Goal: Transaction & Acquisition: Purchase product/service

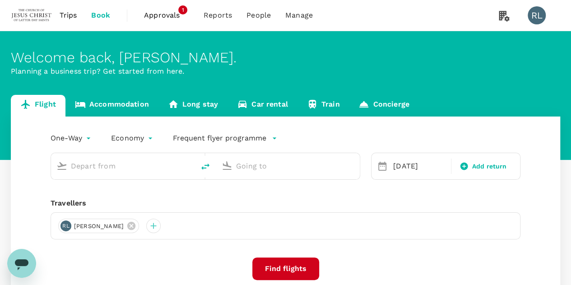
type input "Kuching Intl (KCH)"
type input "Kuala Lumpur Intl ([GEOGRAPHIC_DATA])"
type input "Kuching Intl (KCH)"
type input "Kuala Lumpur Intl ([GEOGRAPHIC_DATA])"
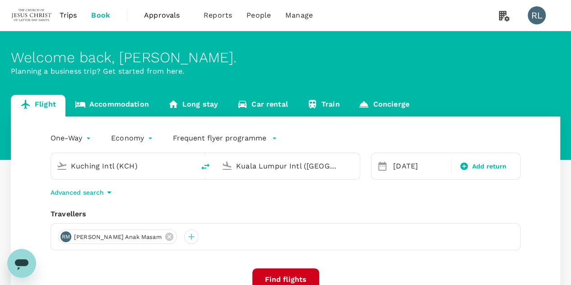
drag, startPoint x: 149, startPoint y: 170, endPoint x: 53, endPoint y: 177, distance: 95.9
click at [53, 177] on div "Kuching Intl (KCH)" at bounding box center [122, 166] width 143 height 26
click at [205, 167] on icon "delete" at bounding box center [205, 166] width 8 height 6
type input "Kuala Lumpur Intl ([GEOGRAPHIC_DATA])"
type input "Kuching Intl (KCH)"
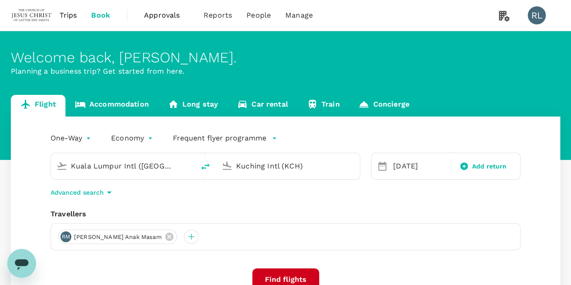
click at [139, 165] on input "Kuala Lumpur Intl ([GEOGRAPHIC_DATA])" at bounding box center [123, 166] width 105 height 14
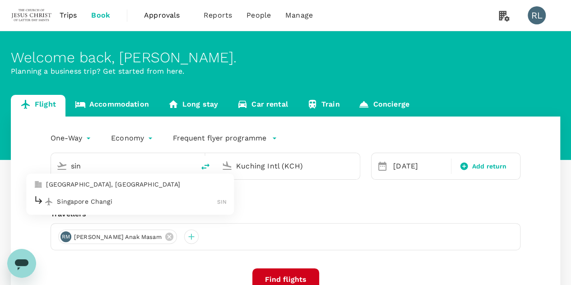
type input "Kuala Lumpur Intl ([GEOGRAPHIC_DATA])"
click at [408, 247] on div "[PERSON_NAME] [PERSON_NAME] anak [PERSON_NAME]" at bounding box center [285, 236] width 469 height 27
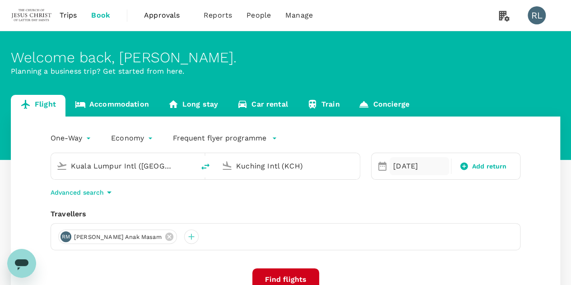
click at [400, 167] on div "[DATE]" at bounding box center [419, 166] width 60 height 18
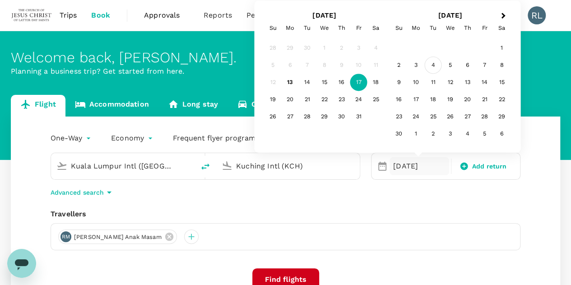
click at [432, 66] on div "4" at bounding box center [432, 65] width 17 height 17
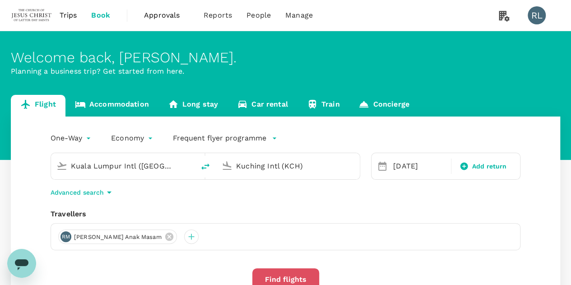
click at [288, 278] on button "Find flights" at bounding box center [285, 279] width 67 height 23
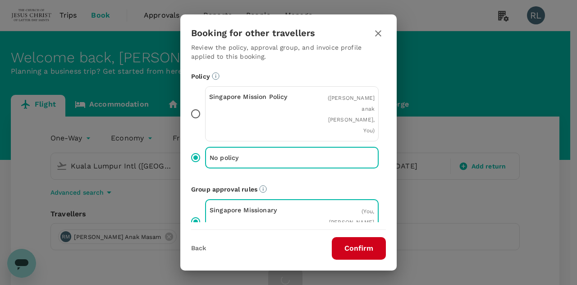
click at [356, 251] on button "Confirm" at bounding box center [359, 248] width 54 height 23
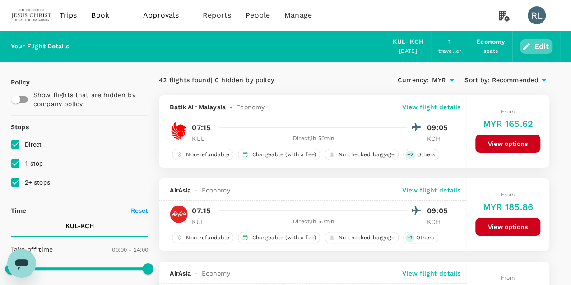
click at [538, 51] on button "Edit" at bounding box center [536, 46] width 32 height 14
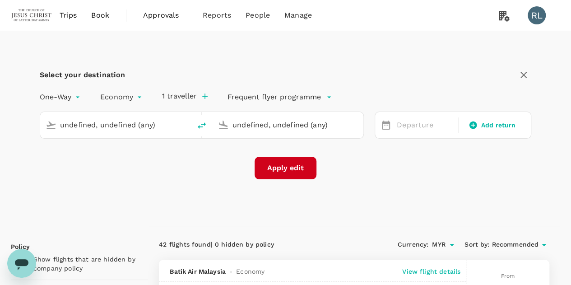
type input "Kuala Lumpur Intl ([GEOGRAPHIC_DATA])"
type input "Kuching Intl (KCH)"
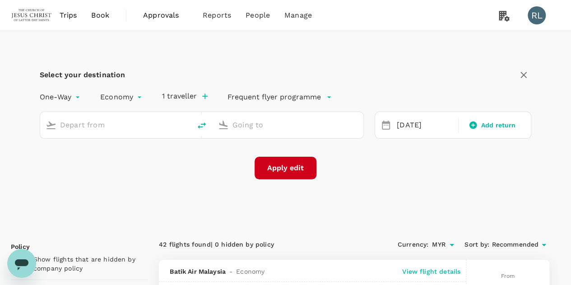
type input "Kuching Intl (KCH)"
type input "Singapore Changi (SIN)"
click at [199, 126] on icon "delete" at bounding box center [201, 125] width 11 height 11
type input "Singapore Changi (SIN)"
type input "Kuching Intl (KCH)"
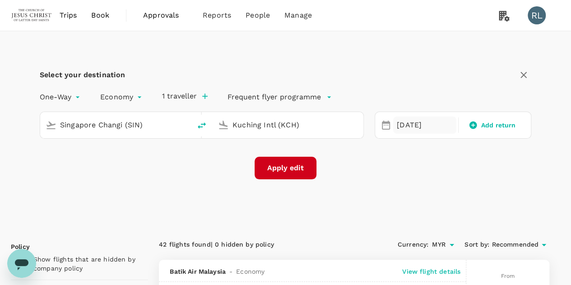
click at [410, 123] on div "[DATE]" at bounding box center [424, 125] width 63 height 18
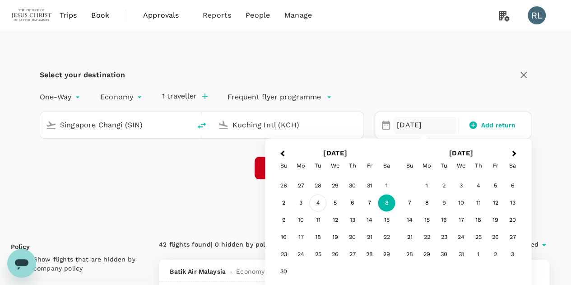
click at [319, 203] on div "4" at bounding box center [317, 202] width 17 height 17
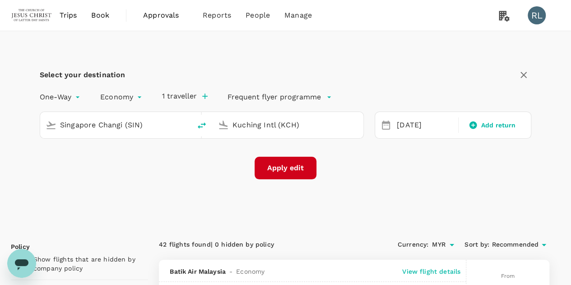
click at [277, 167] on button "Apply edit" at bounding box center [285, 167] width 62 height 23
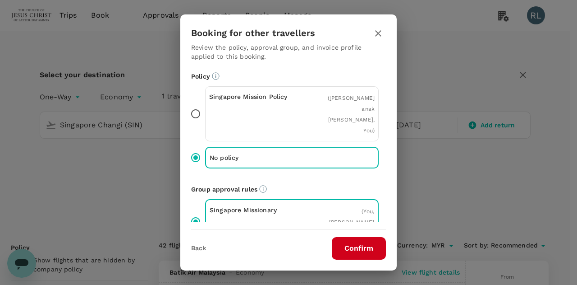
click at [350, 251] on button "Confirm" at bounding box center [359, 248] width 54 height 23
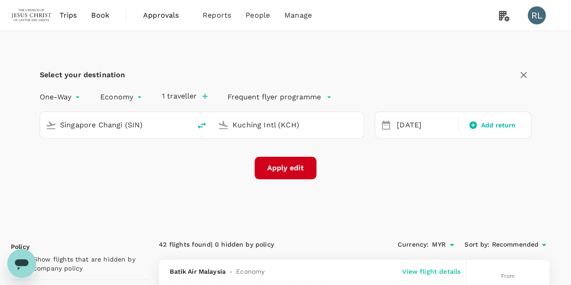
checkbox input "false"
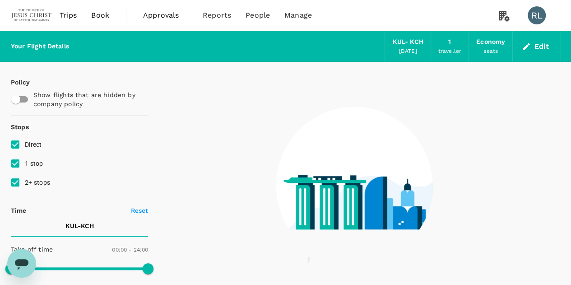
type input "1440"
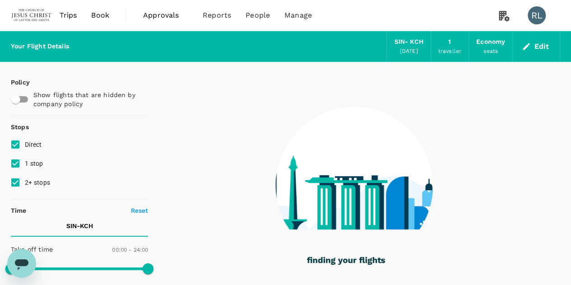
type input "1305"
checkbox input "true"
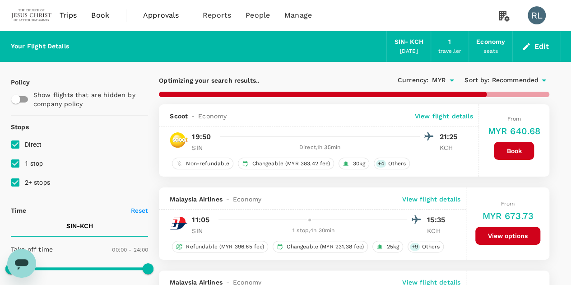
type input "MYR"
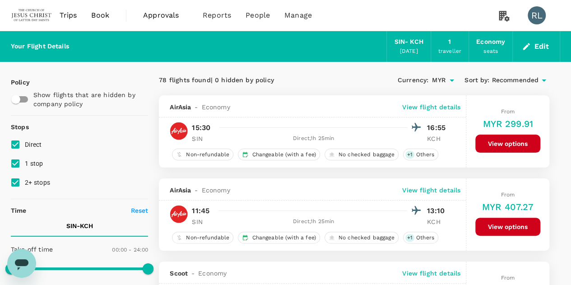
click at [506, 81] on span "Recommended" at bounding box center [514, 80] width 47 height 10
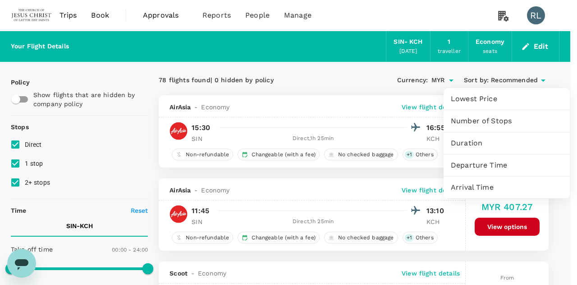
click at [480, 165] on span "Departure Time" at bounding box center [507, 165] width 112 height 11
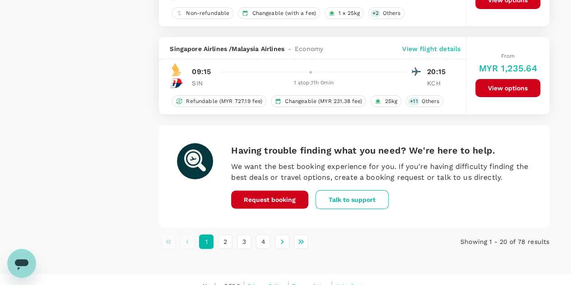
scroll to position [1711, 0]
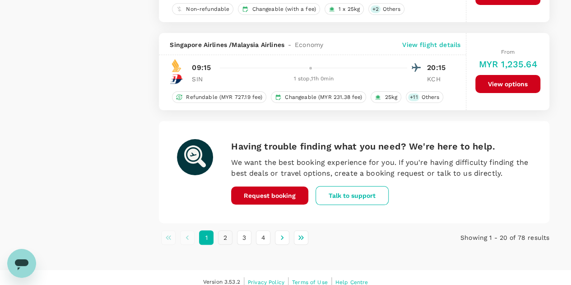
click at [219, 230] on button "2" at bounding box center [225, 237] width 14 height 14
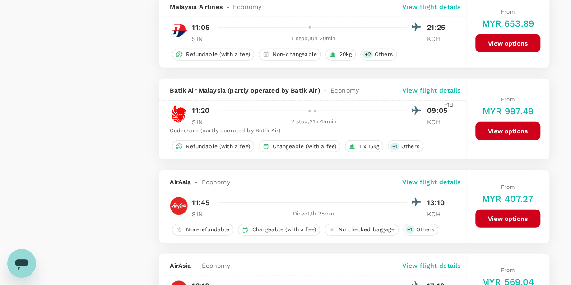
scroll to position [1128, 0]
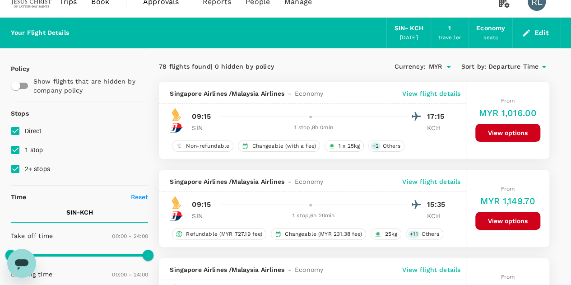
scroll to position [0, 0]
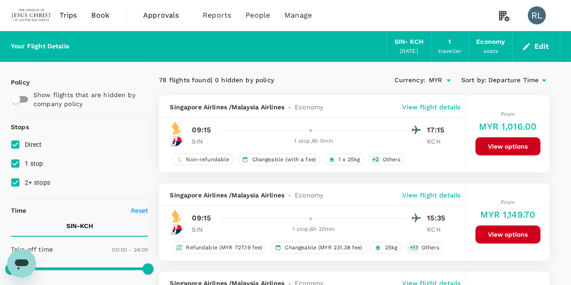
click at [539, 43] on button "Edit" at bounding box center [536, 46] width 32 height 14
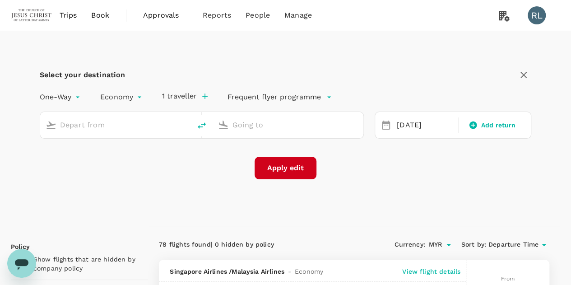
type input "Singapore Changi (SIN)"
type input "Kuching Intl (KCH)"
click at [204, 96] on icon "button" at bounding box center [204, 96] width 9 height 9
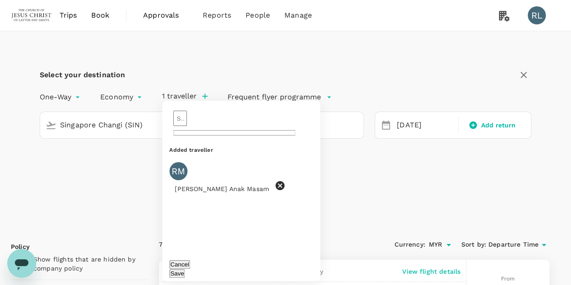
click at [187, 118] on input "text" at bounding box center [180, 117] width 14 height 15
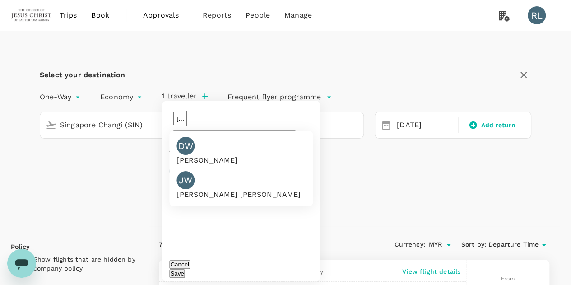
click at [218, 155] on div "[PERSON_NAME]" at bounding box center [206, 160] width 61 height 11
type input "[PERSON_NAME]"
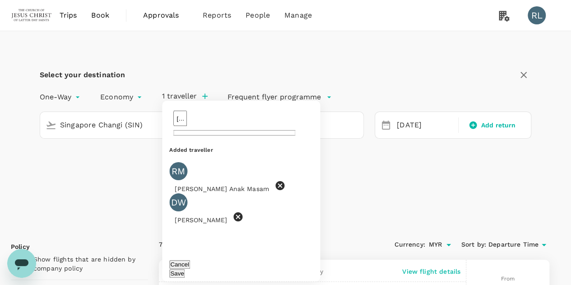
click at [187, 123] on input "[PERSON_NAME]" at bounding box center [180, 117] width 14 height 15
type input "[PERSON_NAME]"
click at [184, 269] on button "Save" at bounding box center [176, 273] width 15 height 9
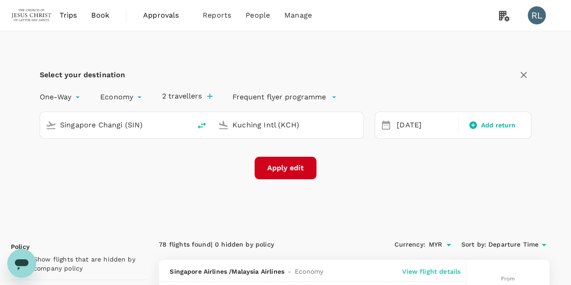
click at [213, 97] on icon "button" at bounding box center [209, 96] width 9 height 9
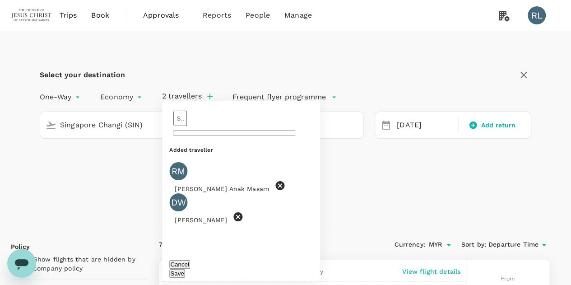
click at [275, 181] on icon at bounding box center [279, 185] width 9 height 9
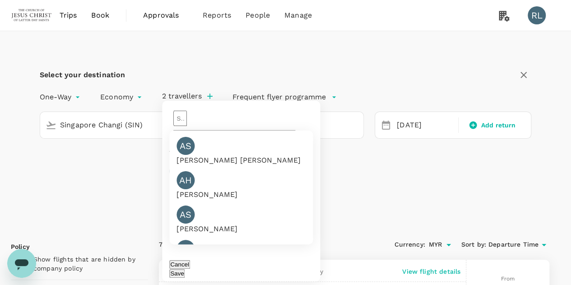
click at [187, 119] on input "text" at bounding box center [180, 117] width 14 height 15
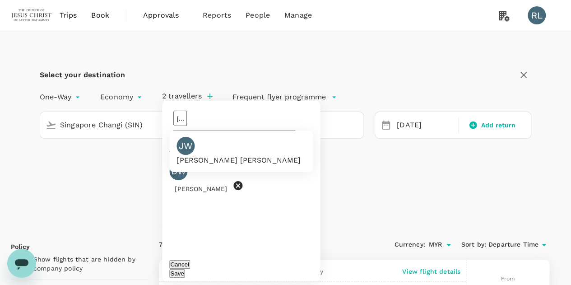
click at [222, 155] on div "[PERSON_NAME] [PERSON_NAME]" at bounding box center [238, 160] width 124 height 11
type input "[PERSON_NAME]"
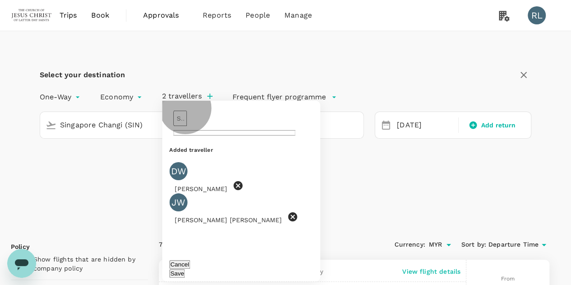
click at [184, 269] on button "Save" at bounding box center [176, 273] width 15 height 9
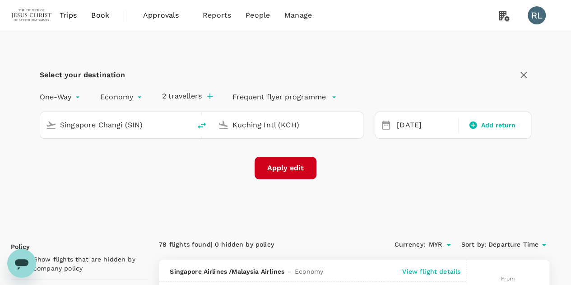
click at [211, 96] on icon "button" at bounding box center [209, 95] width 5 height 5
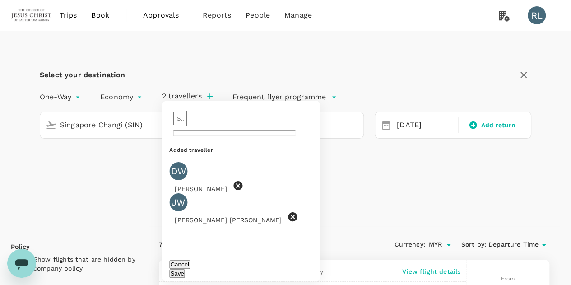
click at [187, 121] on input "text" at bounding box center [180, 117] width 14 height 15
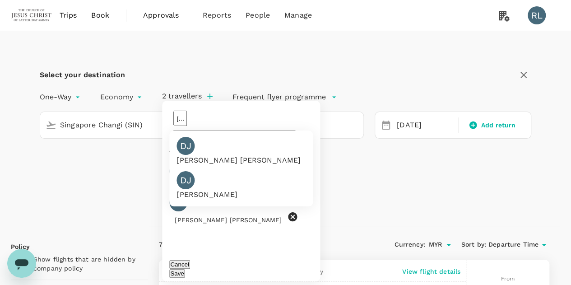
click at [220, 155] on div "[PERSON_NAME] [PERSON_NAME]" at bounding box center [238, 160] width 124 height 11
type input "[PERSON_NAME]"
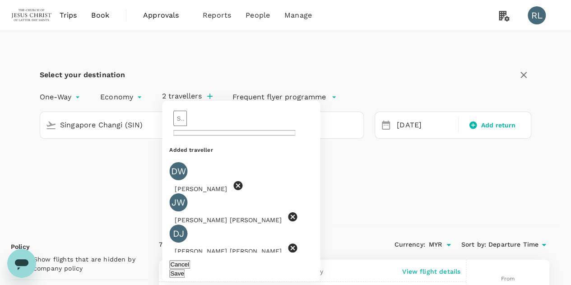
click at [184, 269] on button "Save" at bounding box center [176, 273] width 15 height 9
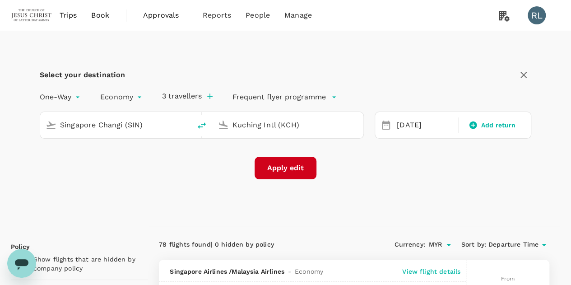
click at [192, 96] on button "3 travellers" at bounding box center [187, 96] width 51 height 9
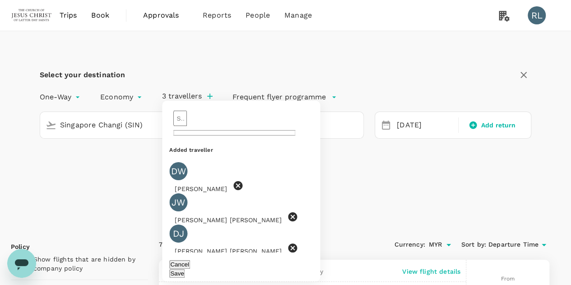
click at [187, 124] on input "text" at bounding box center [180, 117] width 14 height 15
click at [223, 155] on div "[PERSON_NAME]" at bounding box center [206, 160] width 61 height 11
type input "[PERSON_NAME]"
click at [184, 269] on button "Save" at bounding box center [176, 273] width 15 height 9
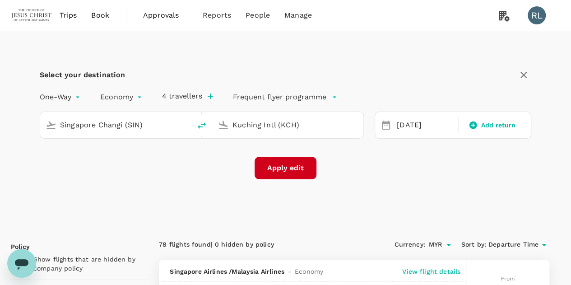
click at [199, 183] on div "Select your destination One-Way oneway Economy economy 4 travellers Frequent fl…" at bounding box center [285, 128] width 549 height 195
click at [285, 168] on button "Apply edit" at bounding box center [285, 167] width 62 height 23
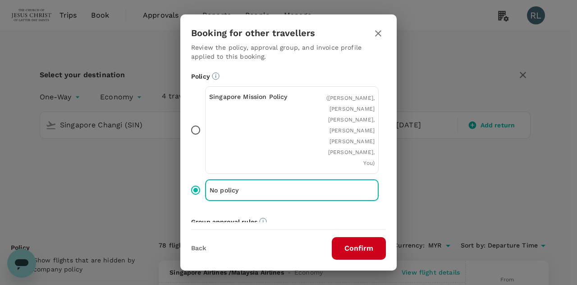
click at [346, 244] on button "Confirm" at bounding box center [359, 248] width 54 height 23
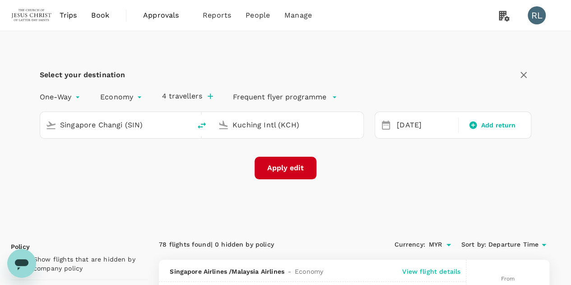
click at [293, 171] on button "Apply edit" at bounding box center [285, 167] width 62 height 23
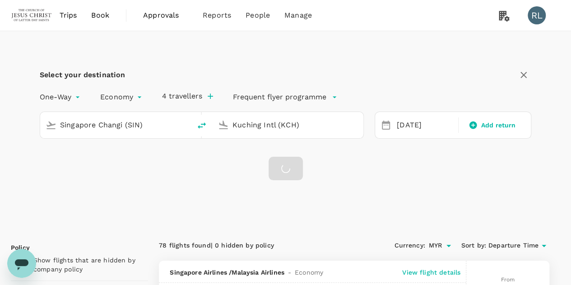
checkbox input "false"
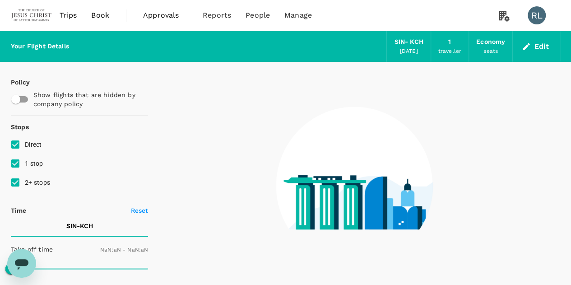
type input "1440"
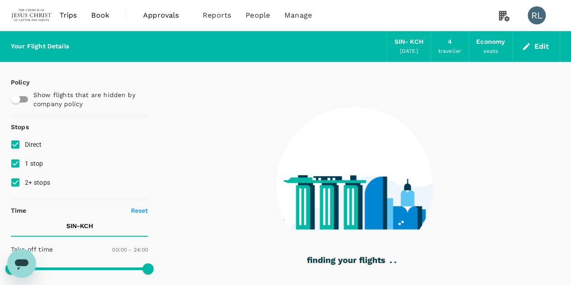
checkbox input "true"
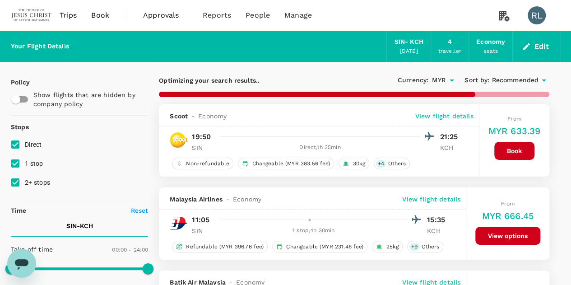
click at [516, 81] on span "Recommended" at bounding box center [514, 80] width 47 height 10
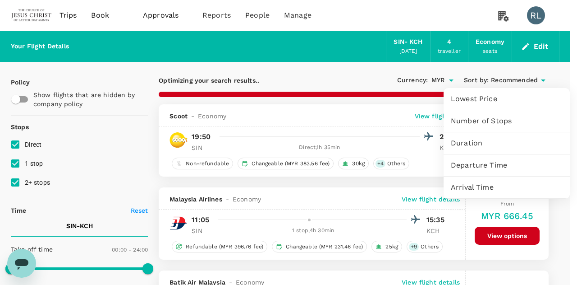
click at [486, 166] on span "Departure Time" at bounding box center [507, 165] width 112 height 11
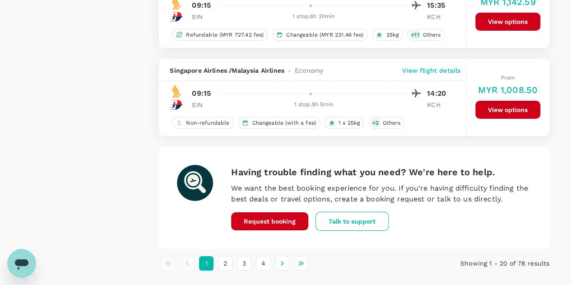
scroll to position [1711, 0]
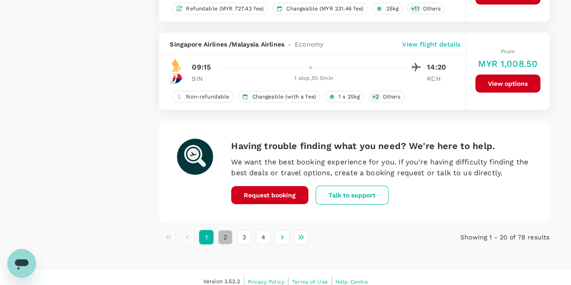
click at [224, 230] on button "2" at bounding box center [225, 237] width 14 height 14
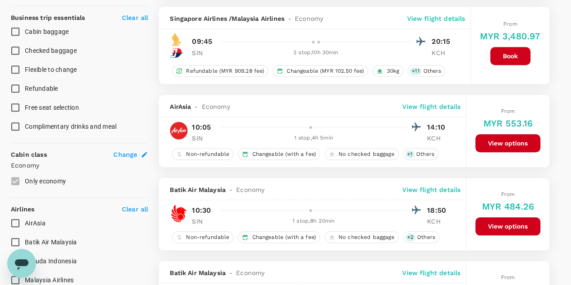
scroll to position [361, 0]
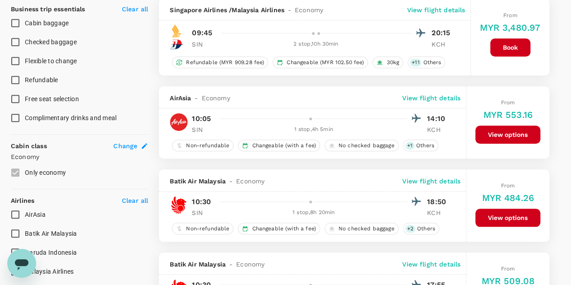
click at [514, 131] on button "View options" at bounding box center [507, 134] width 65 height 18
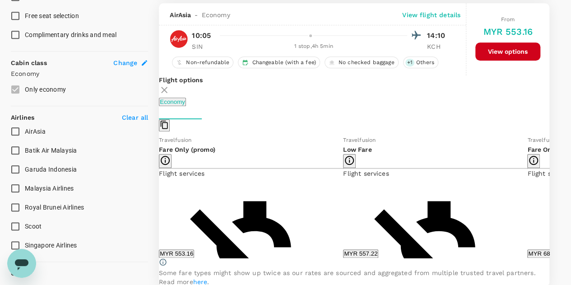
scroll to position [445, 0]
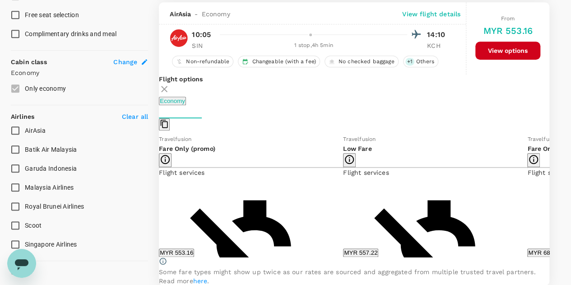
click at [194, 250] on button "MYR 553.16" at bounding box center [176, 252] width 35 height 9
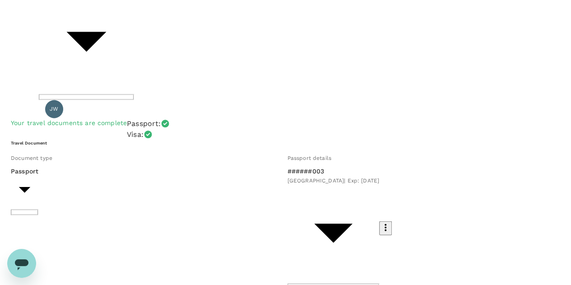
scroll to position [978, 0]
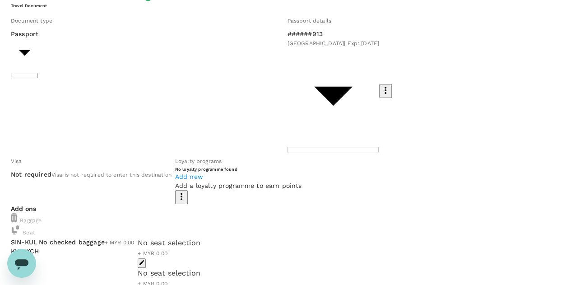
scroll to position [0, 0]
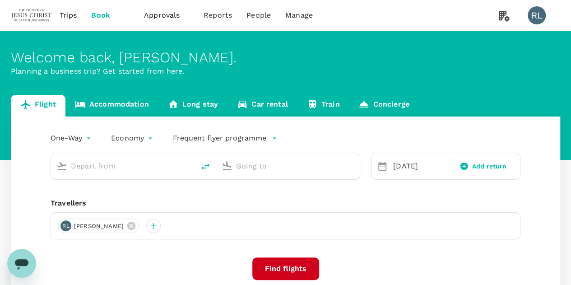
type input "Kuala Lumpur Intl ([GEOGRAPHIC_DATA])"
type input "Kuching Intl (KCH)"
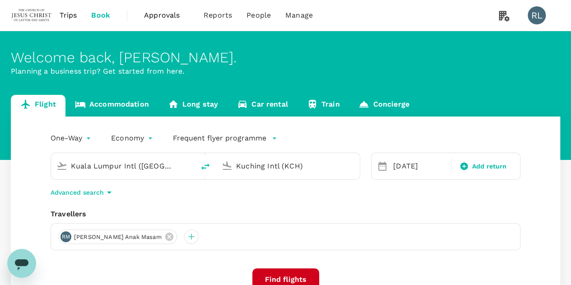
click at [203, 167] on icon "delete" at bounding box center [205, 166] width 8 height 6
type input "Kuching Intl (KCH)"
click at [331, 168] on input "Kuala Lumpur Intl ([GEOGRAPHIC_DATA])" at bounding box center [288, 166] width 105 height 14
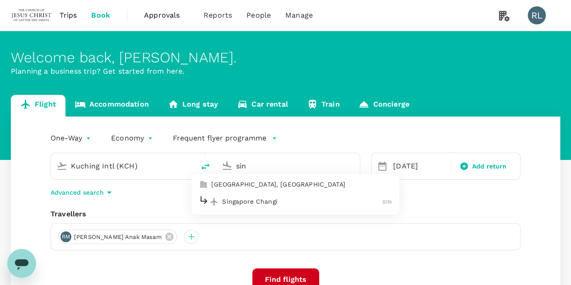
click at [285, 203] on p "Singapore Changi" at bounding box center [302, 201] width 160 height 9
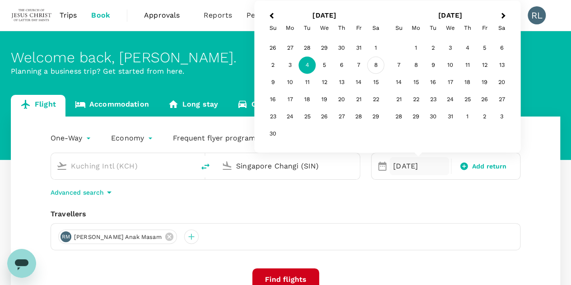
type input "Singapore Changi (SIN)"
click at [378, 64] on div "8" at bounding box center [375, 65] width 17 height 17
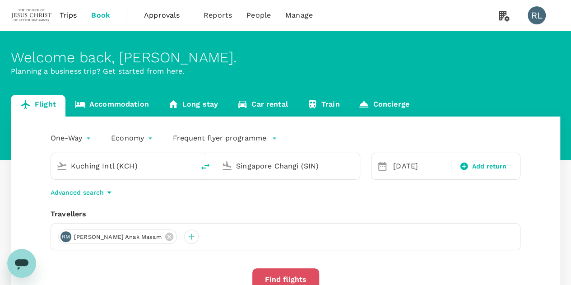
click at [289, 278] on button "Find flights" at bounding box center [285, 279] width 67 height 23
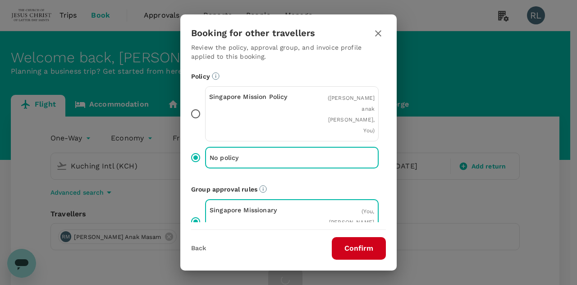
click at [353, 252] on button "Confirm" at bounding box center [359, 248] width 54 height 23
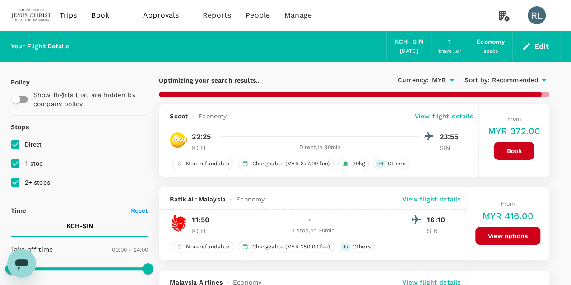
click at [516, 80] on span "Recommended" at bounding box center [514, 80] width 47 height 10
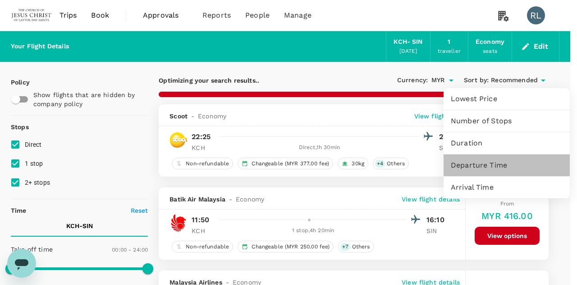
click at [481, 165] on span "Departure Time" at bounding box center [507, 165] width 112 height 11
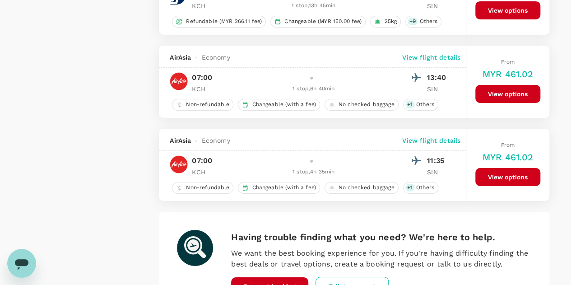
scroll to position [1688, 0]
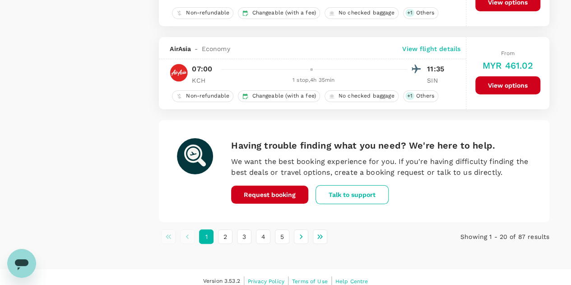
drag, startPoint x: 262, startPoint y: 228, endPoint x: 267, endPoint y: 228, distance: 5.0
click at [262, 229] on button "4" at bounding box center [263, 236] width 14 height 14
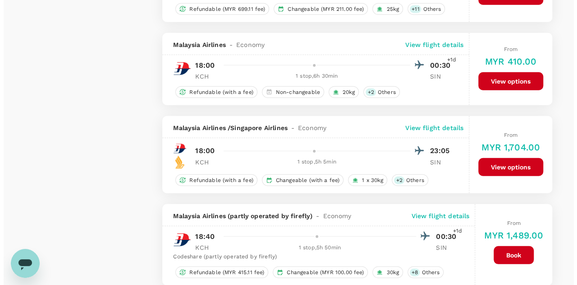
scroll to position [1128, 0]
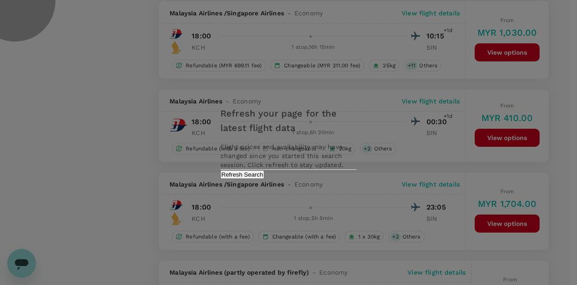
click at [264, 179] on button "Refresh Search" at bounding box center [243, 174] width 44 height 9
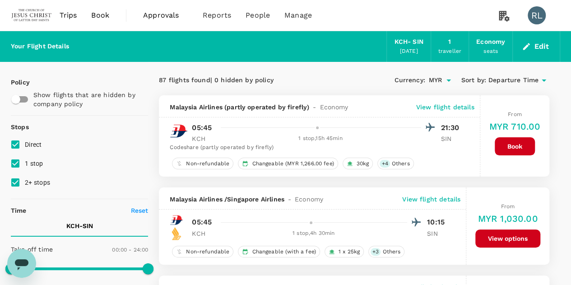
click at [17, 182] on input "2+ stops" at bounding box center [15, 182] width 19 height 19
checkbox input "false"
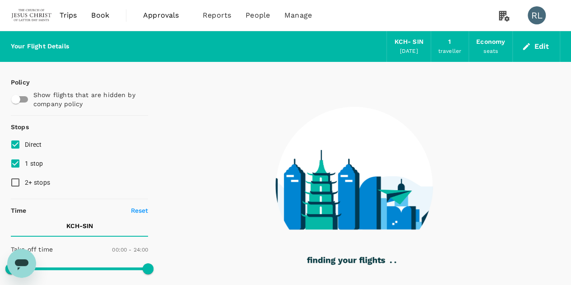
click at [14, 164] on input "1 stop" at bounding box center [15, 163] width 19 height 19
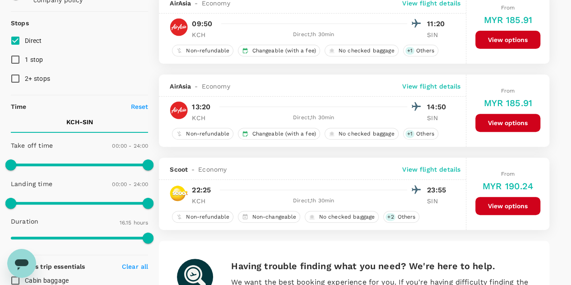
scroll to position [90, 0]
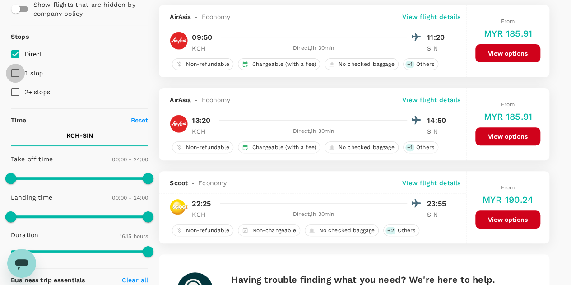
click at [16, 74] on input "1 stop" at bounding box center [15, 73] width 19 height 19
checkbox input "true"
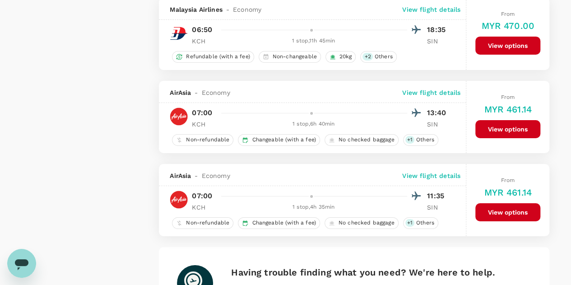
scroll to position [1669, 0]
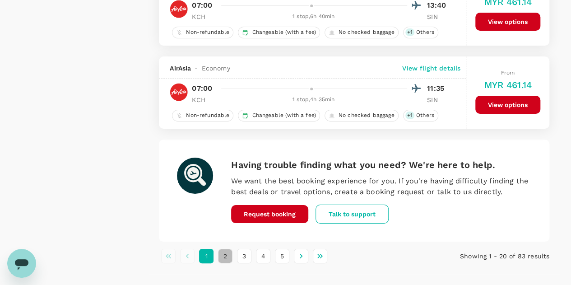
click at [224, 249] on button "2" at bounding box center [225, 256] width 14 height 14
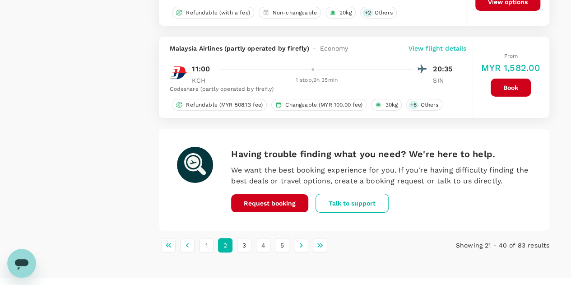
scroll to position [1700, 0]
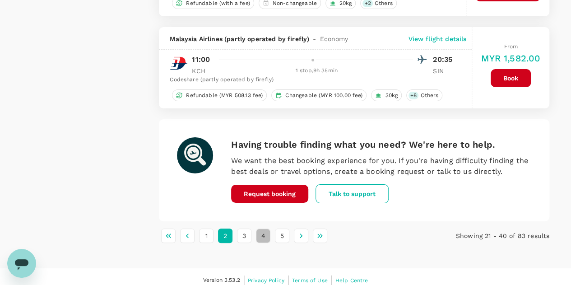
click at [262, 230] on button "4" at bounding box center [263, 235] width 14 height 14
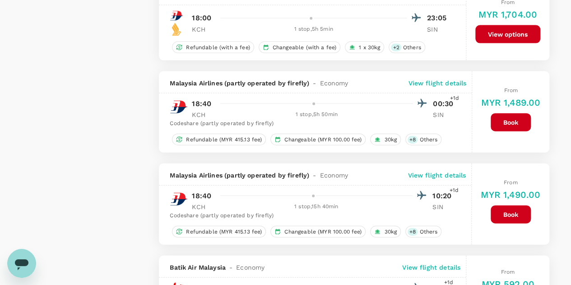
scroll to position [902, 0]
